Goal: Transaction & Acquisition: Obtain resource

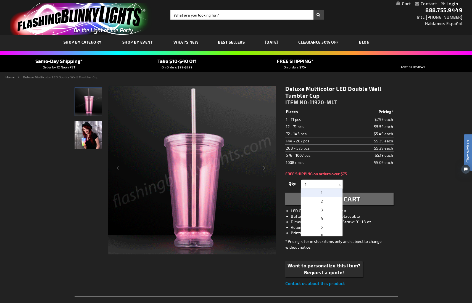
click at [315, 185] on input "1" at bounding box center [323, 184] width 40 height 8
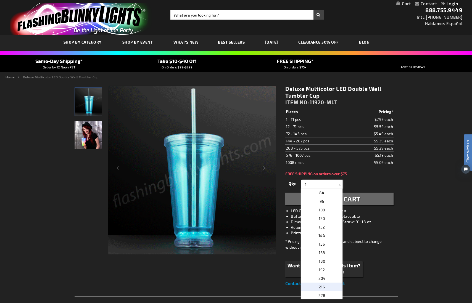
scroll to position [145, 0]
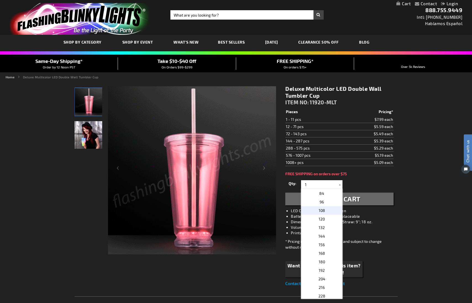
click at [329, 211] on p "108" at bounding box center [321, 210] width 41 height 9
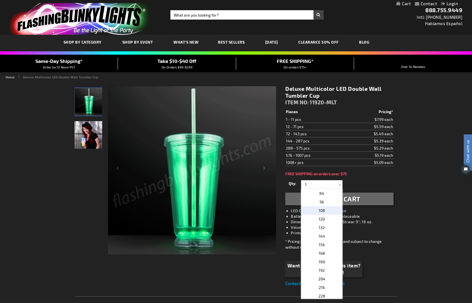
type input "108"
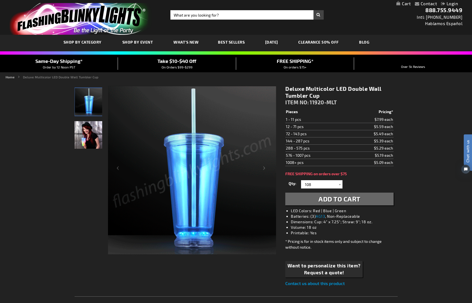
click at [376, 185] on div "Qty 1 2 3 4 5 6 7 8 9 10 11 12 24 36 48 60 72 84 96 108 120 132 144 156 168" at bounding box center [339, 184] width 108 height 11
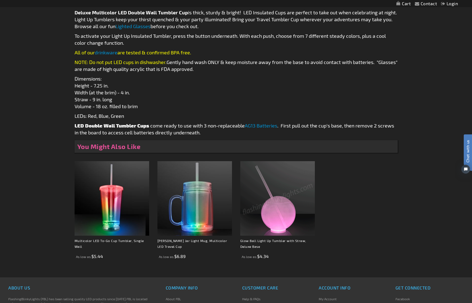
scroll to position [0, 0]
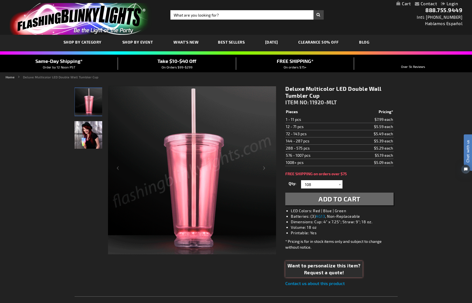
click at [334, 273] on span "Request a quote!" at bounding box center [324, 272] width 73 height 7
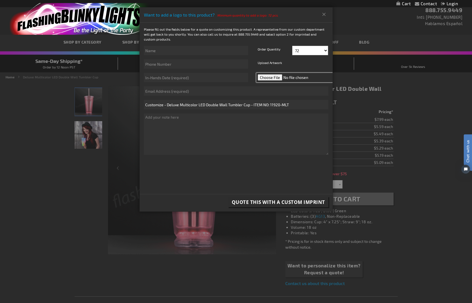
click at [276, 75] on input "file" at bounding box center [295, 77] width 78 height 9
click at [268, 78] on input "file" at bounding box center [295, 77] width 78 height 9
type input "C:\fakepath\Drama Society Logo ([DATE]) (15).png"
click at [220, 79] on input "text" at bounding box center [196, 77] width 104 height 9
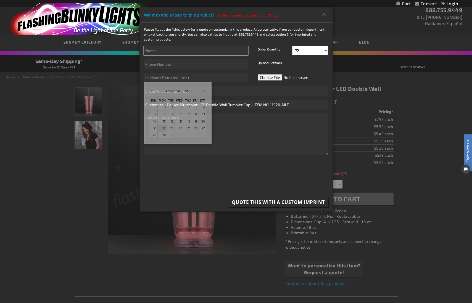
click at [200, 51] on input "text" at bounding box center [196, 50] width 104 height 9
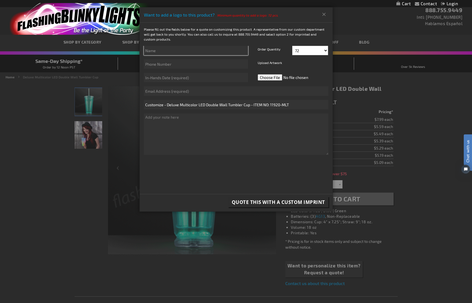
type input "[PERSON_NAME]"
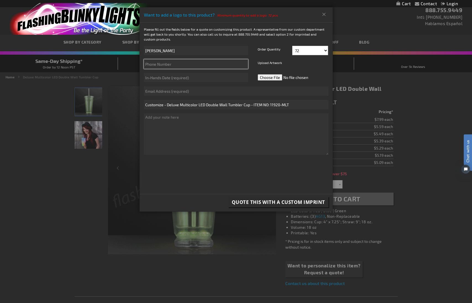
type input "9512183123"
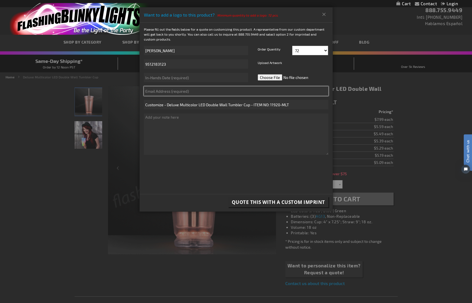
type input "[PERSON_NAME][EMAIL_ADDRESS][PERSON_NAME][DOMAIN_NAME]"
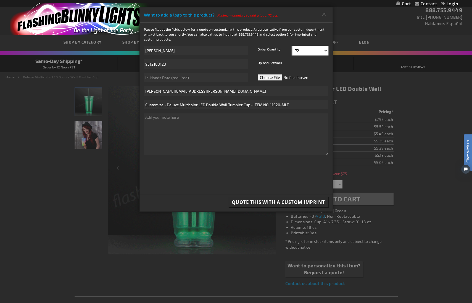
click at [312, 52] on select "72 84 96 108 120 132 144 156 168 180 192 204 216 228" at bounding box center [310, 50] width 36 height 9
select select "108"
click at [292, 46] on select "72 84 96 108 120 132 144 156 168 180 192 204 216 228" at bounding box center [310, 50] width 36 height 9
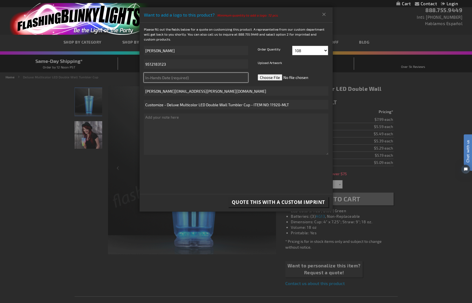
click at [198, 80] on input "text" at bounding box center [196, 77] width 104 height 9
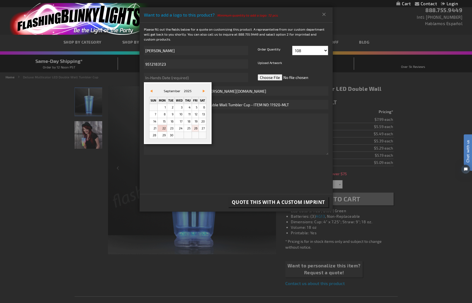
click at [198, 129] on link "26" at bounding box center [195, 128] width 7 height 7
type input "[DATE]"
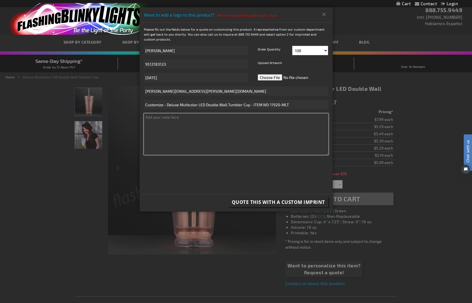
click at [202, 120] on textarea at bounding box center [236, 134] width 185 height 41
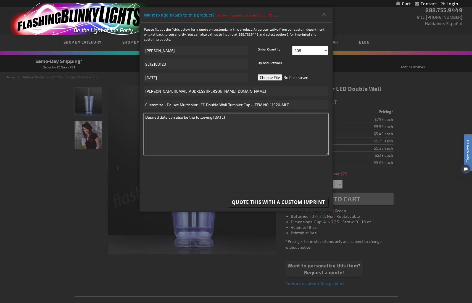
type textarea "Desired date can also be the following [DATE]"
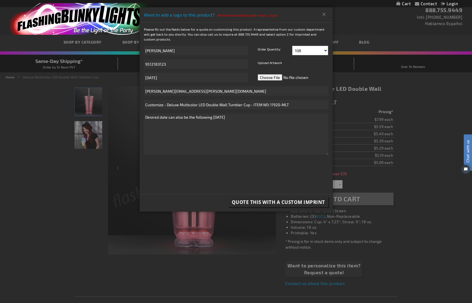
click at [302, 204] on span "Quote this with a Custom Imprint" at bounding box center [278, 202] width 93 height 6
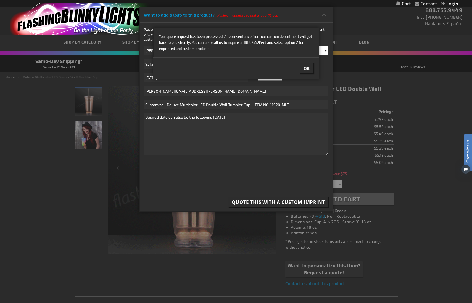
click at [316, 19] on div "Want to add a logo to this product? Minimum quantity to add a logo: 72 pcs." at bounding box center [236, 14] width 193 height 15
click at [309, 68] on span "Ok" at bounding box center [307, 68] width 7 height 6
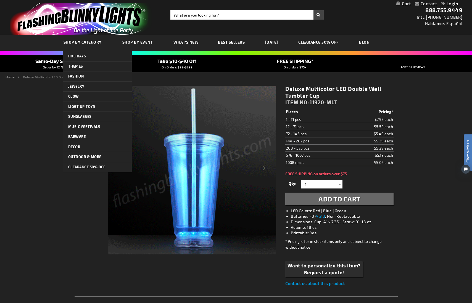
click at [90, 42] on span "SHOP BY CATEGORY" at bounding box center [83, 42] width 38 height 5
